Goal: Information Seeking & Learning: Learn about a topic

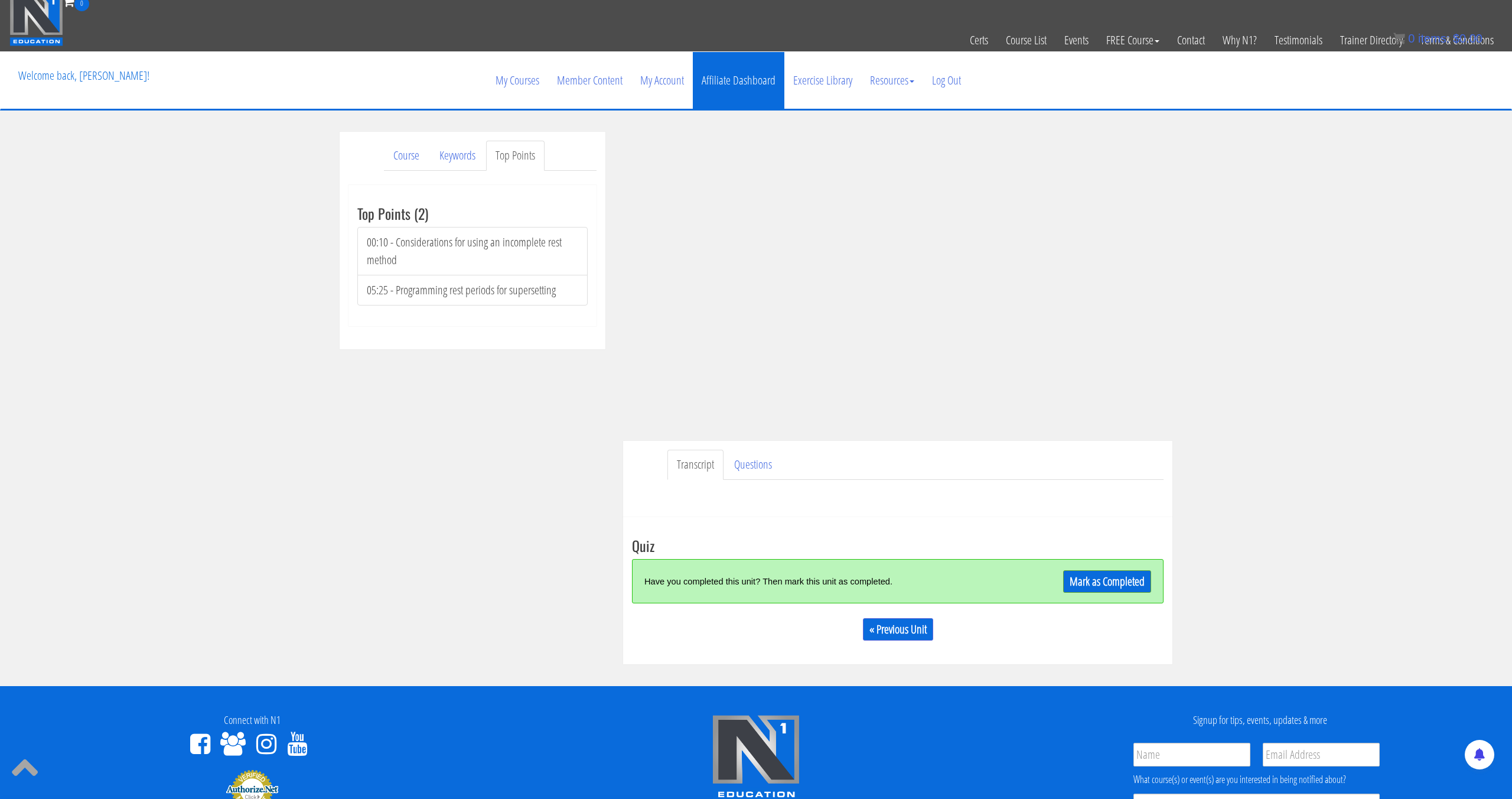
scroll to position [8, 0]
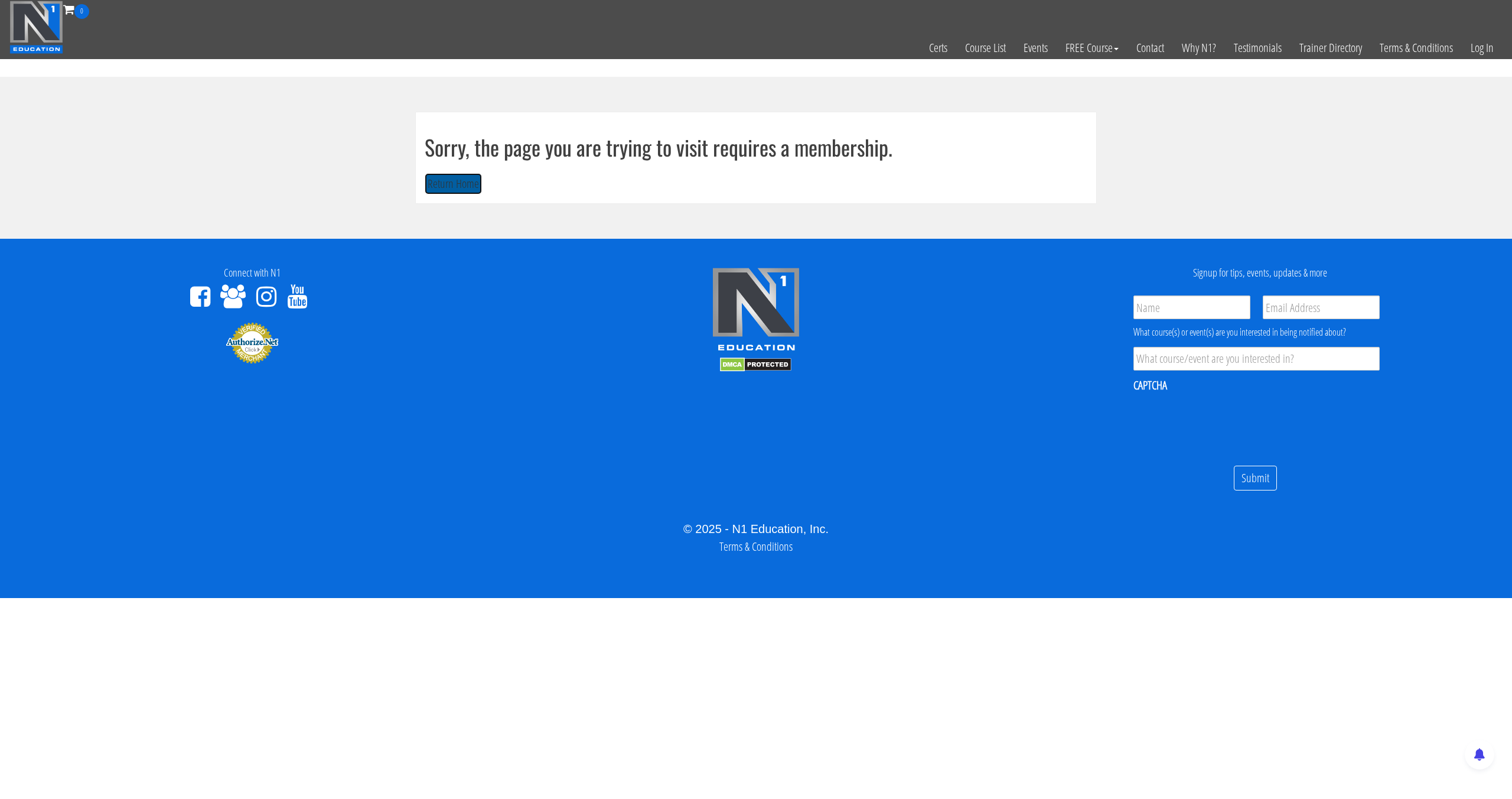
click at [454, 182] on button "Return Home" at bounding box center [454, 184] width 58 height 22
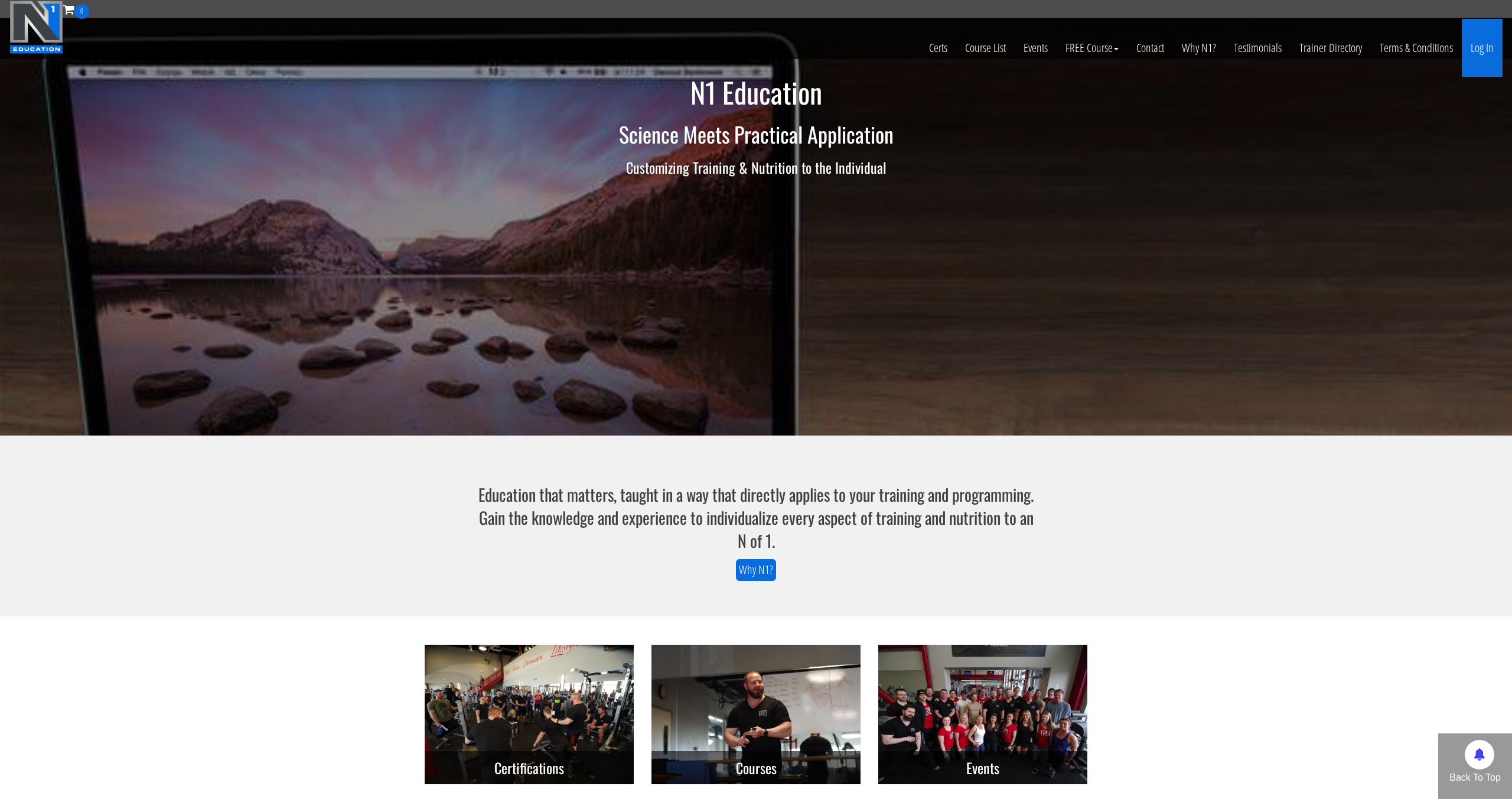
click at [1472, 40] on link "Log In" at bounding box center [1483, 48] width 41 height 58
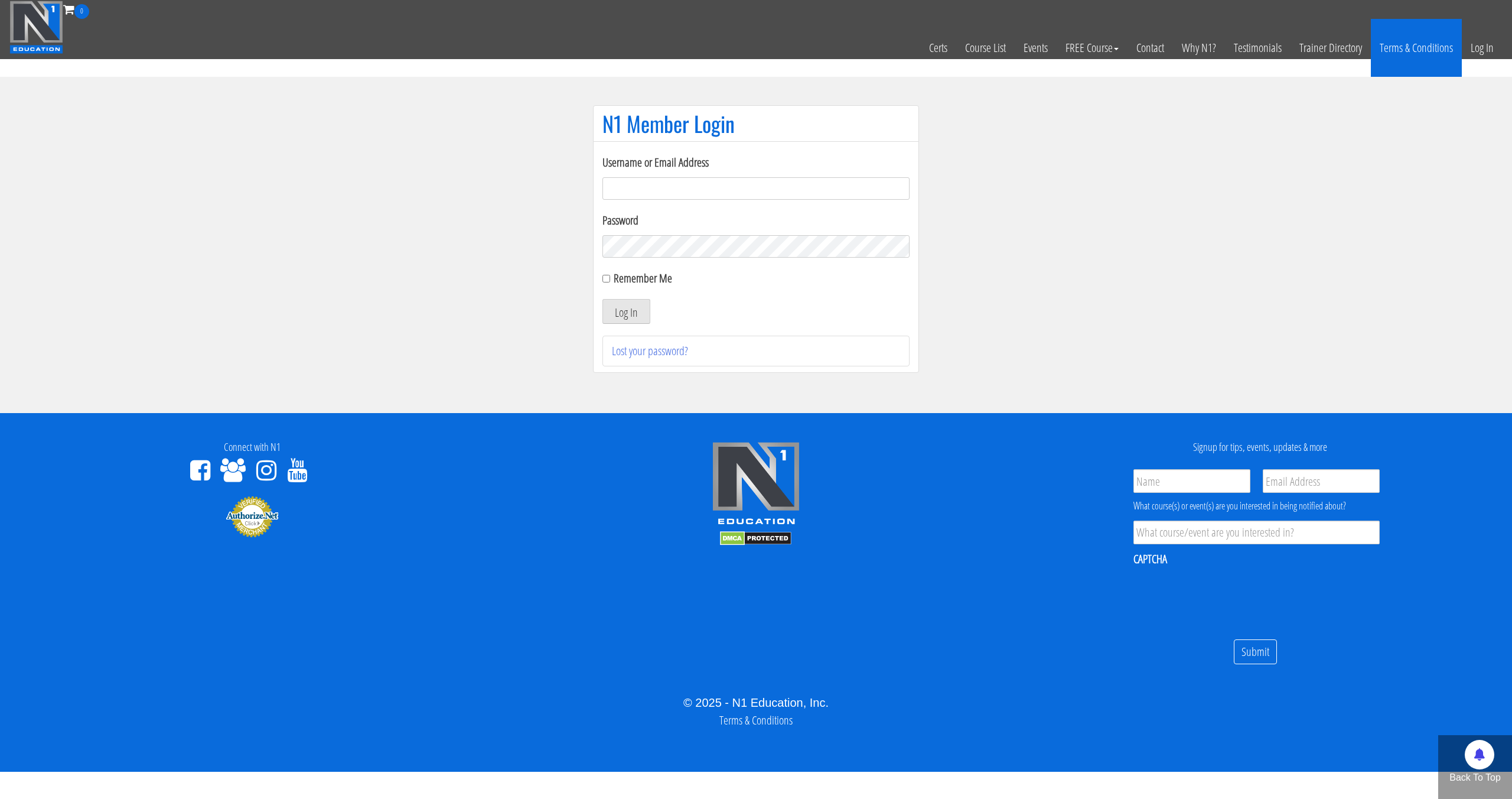
type input "[EMAIL_ADDRESS][DOMAIN_NAME]"
click at [603, 299] on button "Log In" at bounding box center [626, 311] width 48 height 25
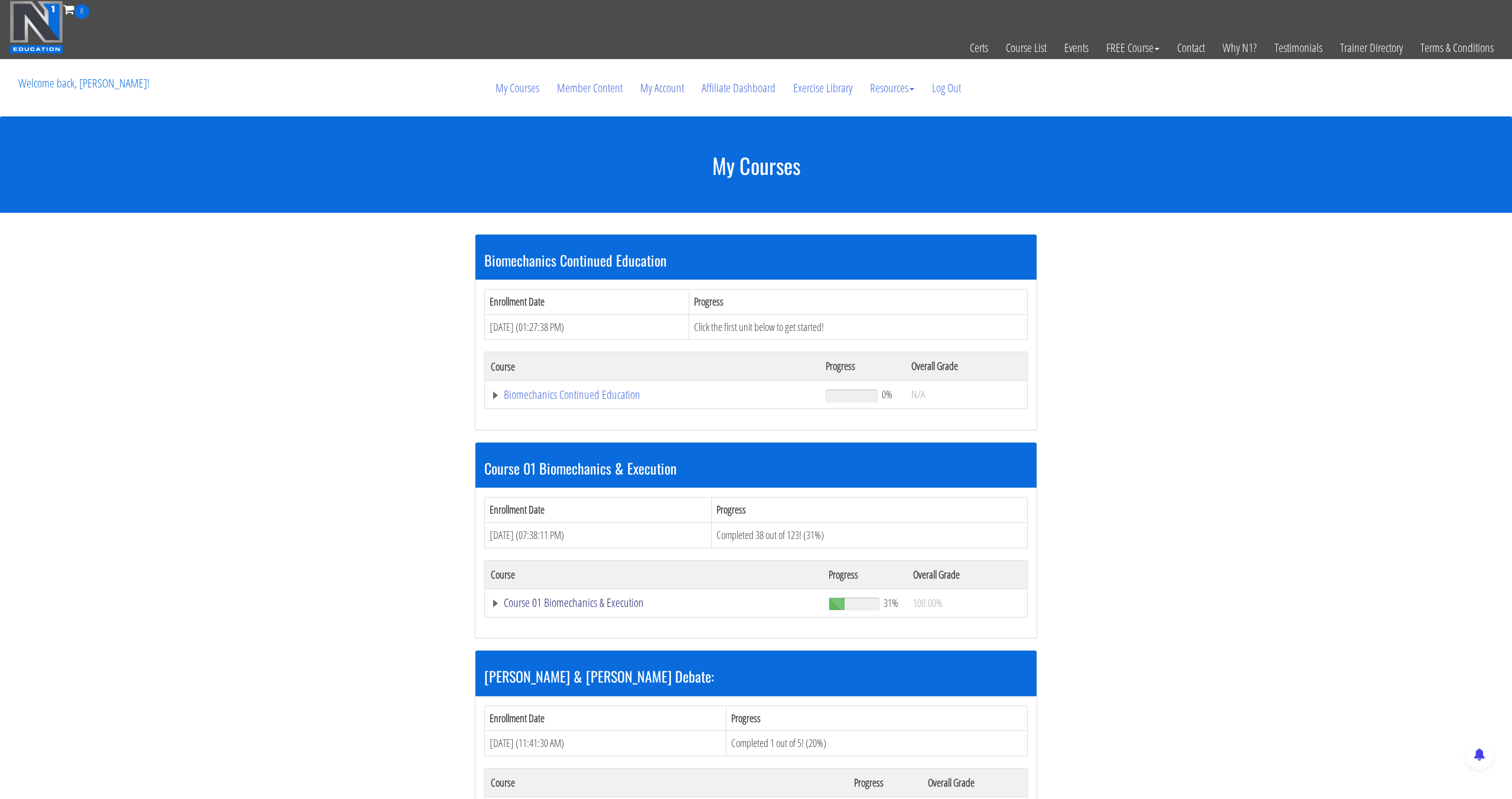
click at [562, 604] on link "Course 01 Biomechanics & Execution" at bounding box center [654, 602] width 326 height 12
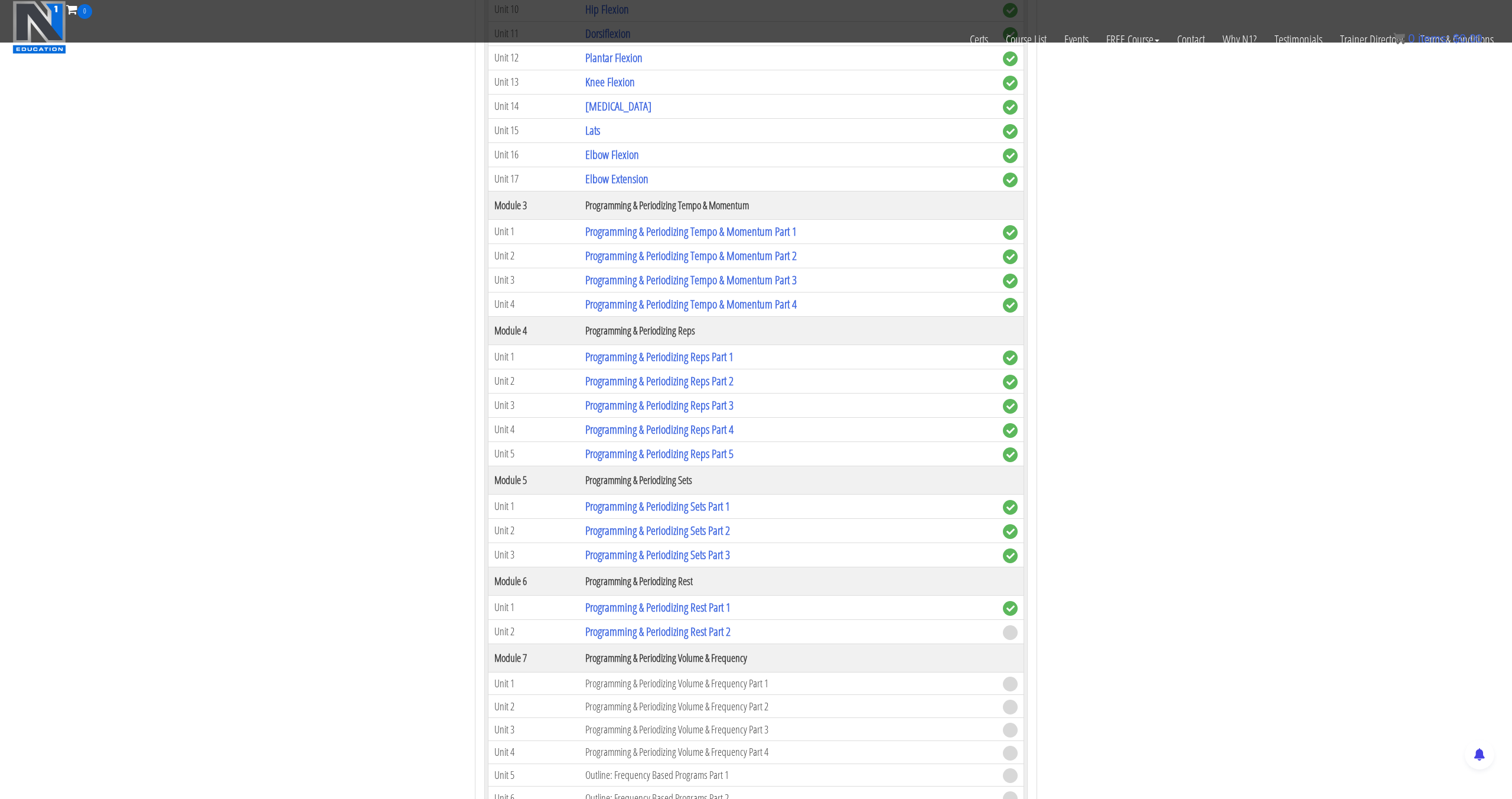
scroll to position [1052, 0]
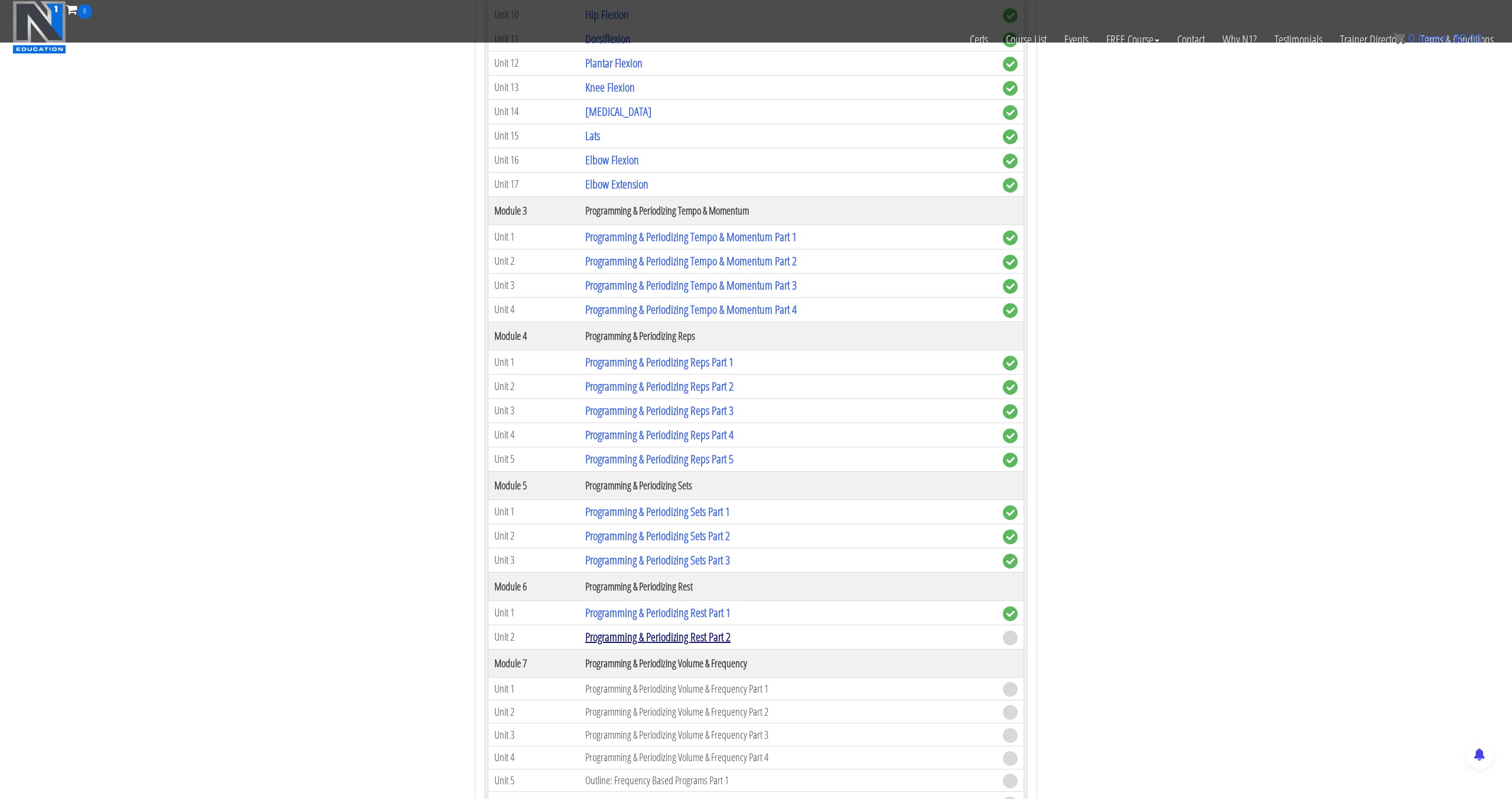
click at [662, 633] on link "Programming & Periodizing Rest Part 2" at bounding box center [658, 636] width 145 height 16
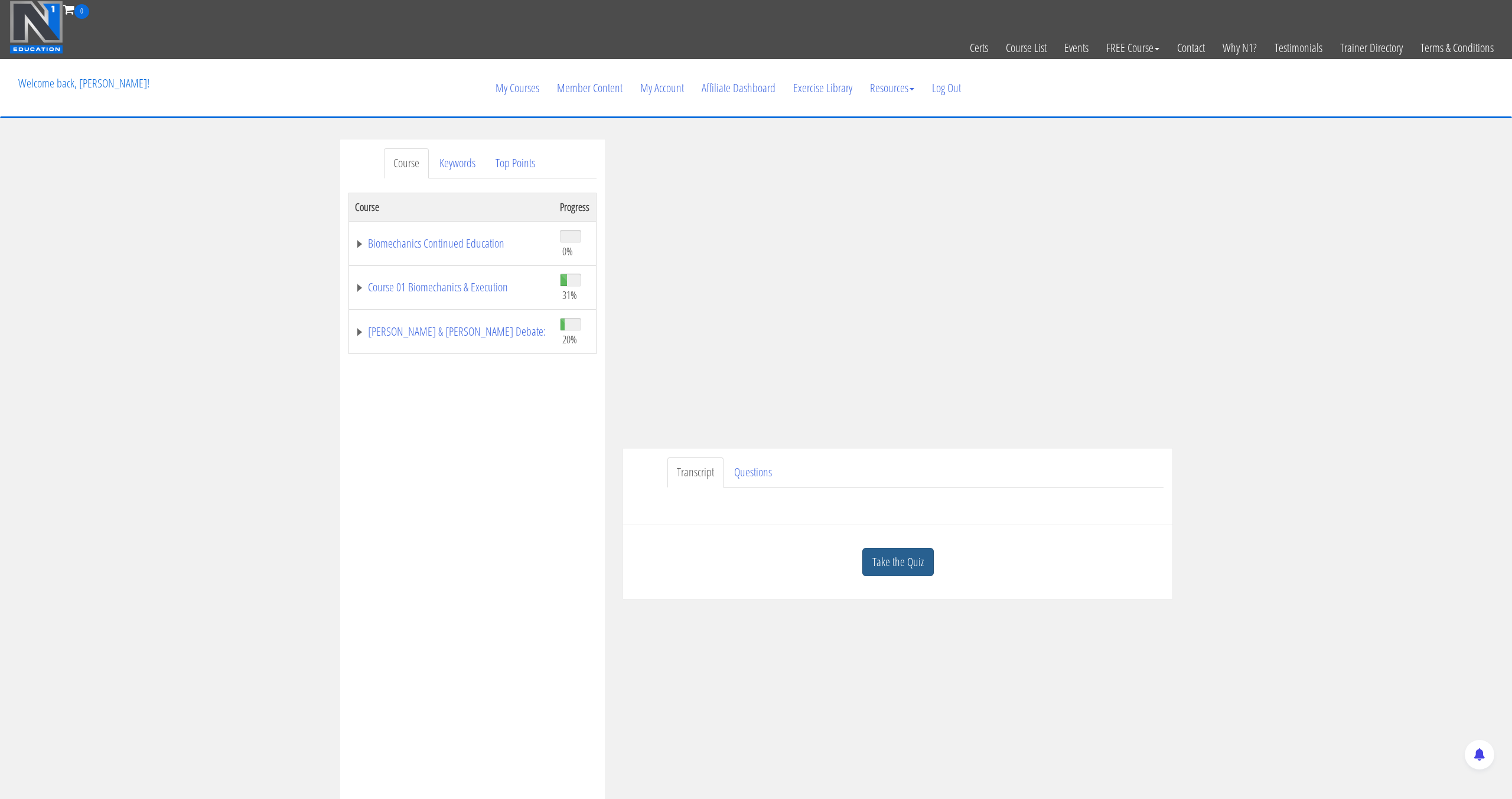
click at [887, 556] on link "Take the Quiz" at bounding box center [898, 562] width 72 height 29
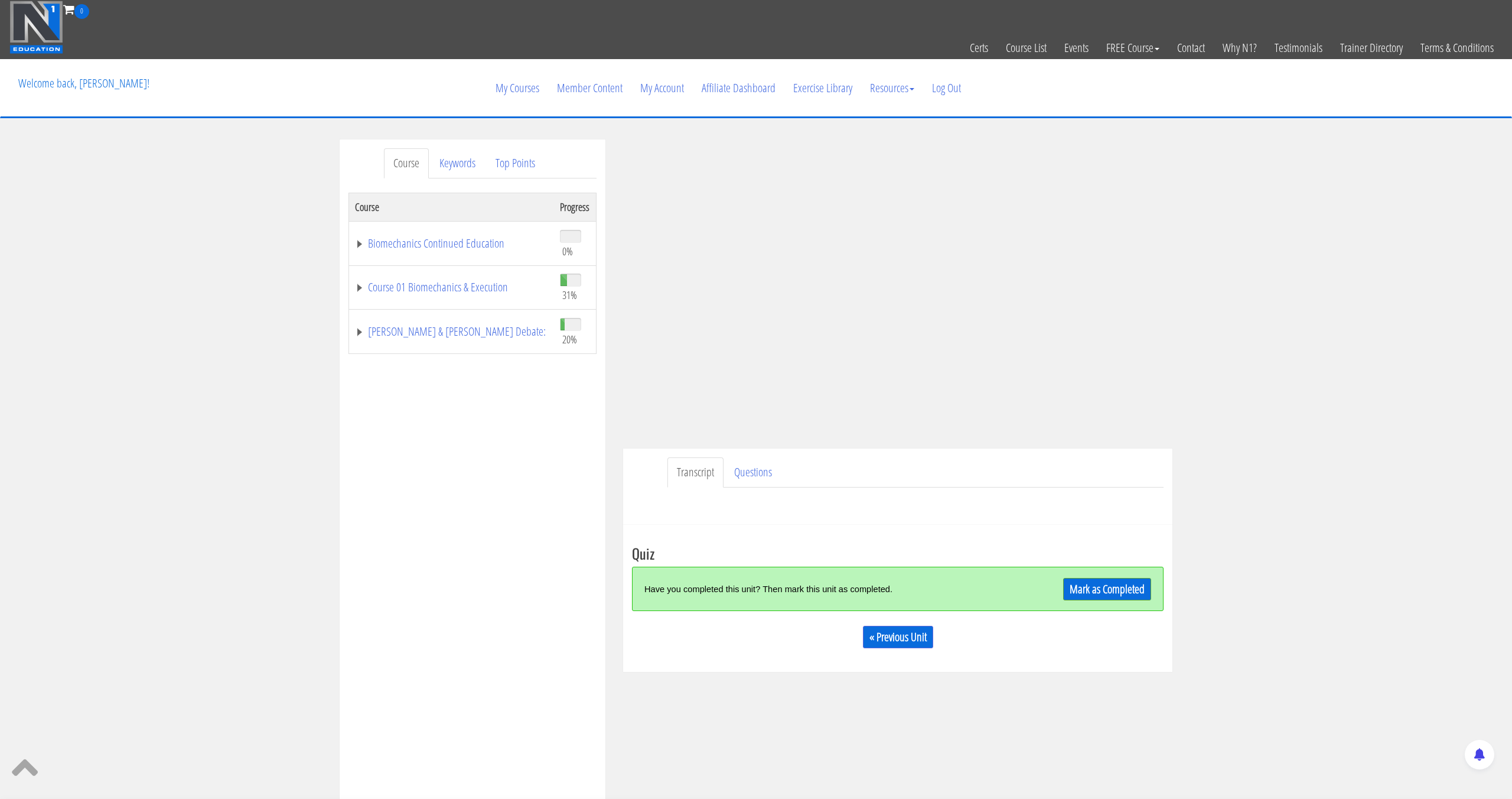
scroll to position [1, 0]
click at [1122, 584] on link "Mark as Completed" at bounding box center [1108, 588] width 88 height 22
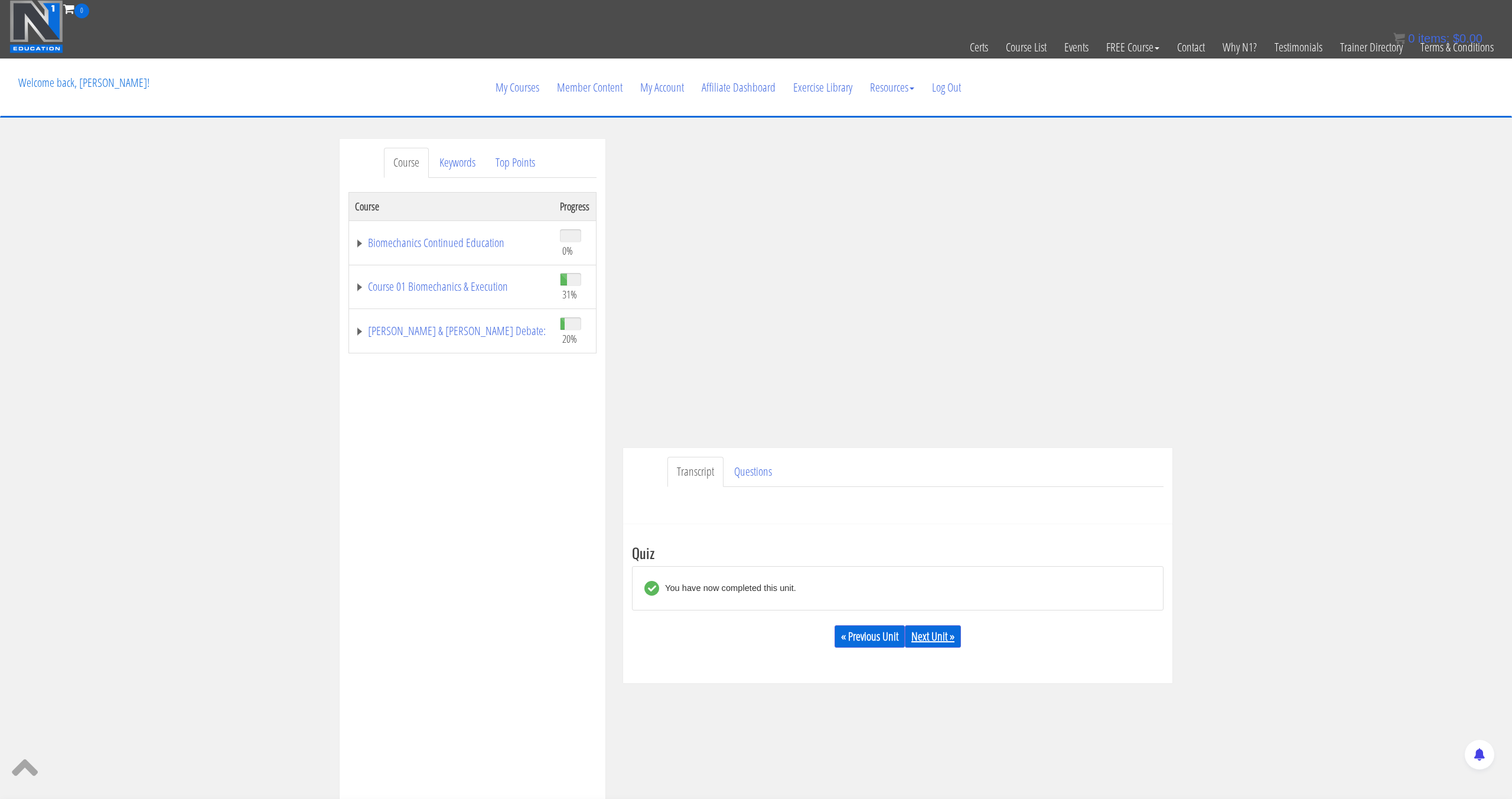
click at [948, 640] on link "Next Unit »" at bounding box center [933, 636] width 56 height 22
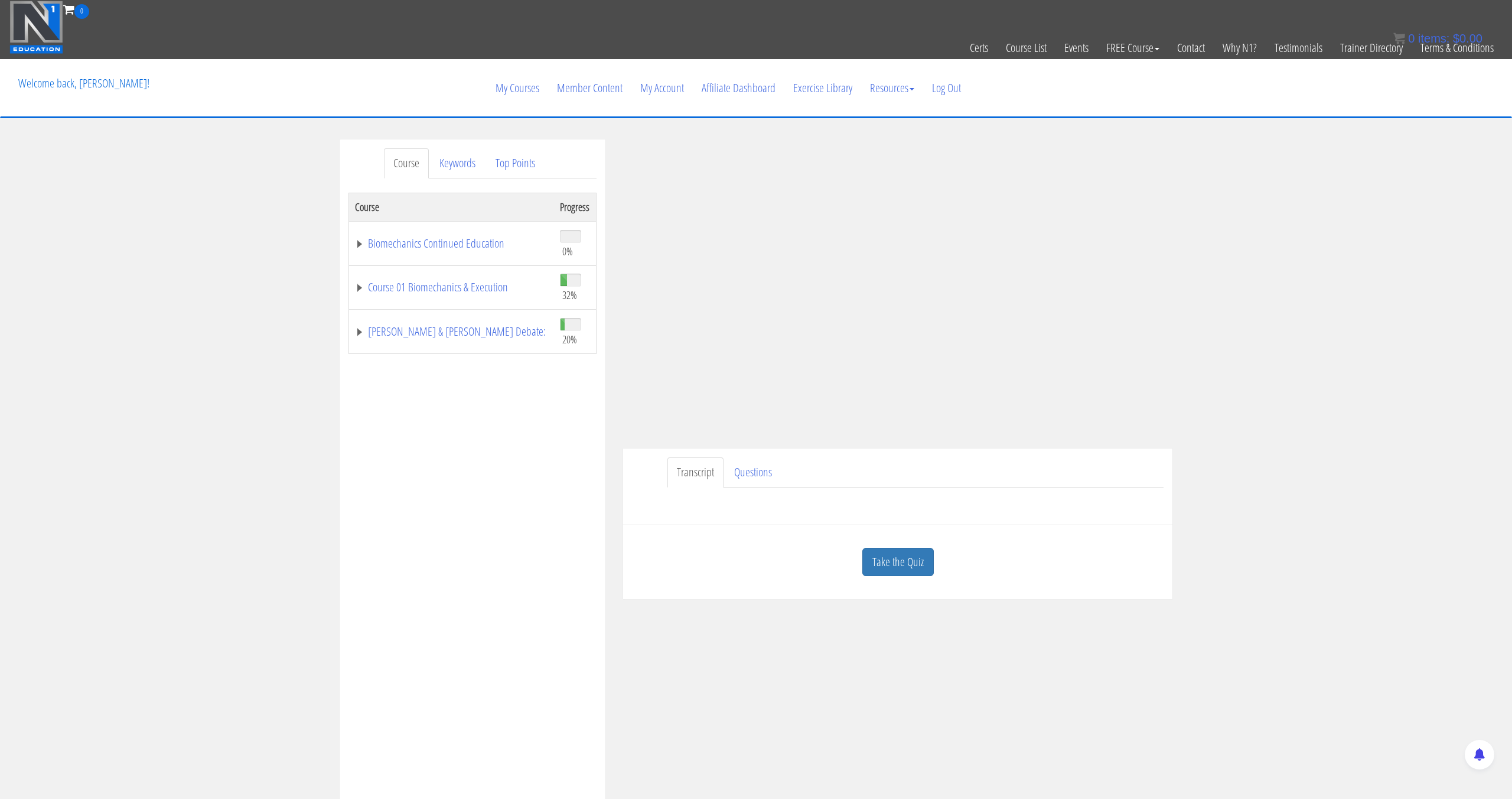
click at [904, 554] on link "Take the Quiz" at bounding box center [898, 562] width 72 height 29
